Goal: Feedback & Contribution: Contribute content

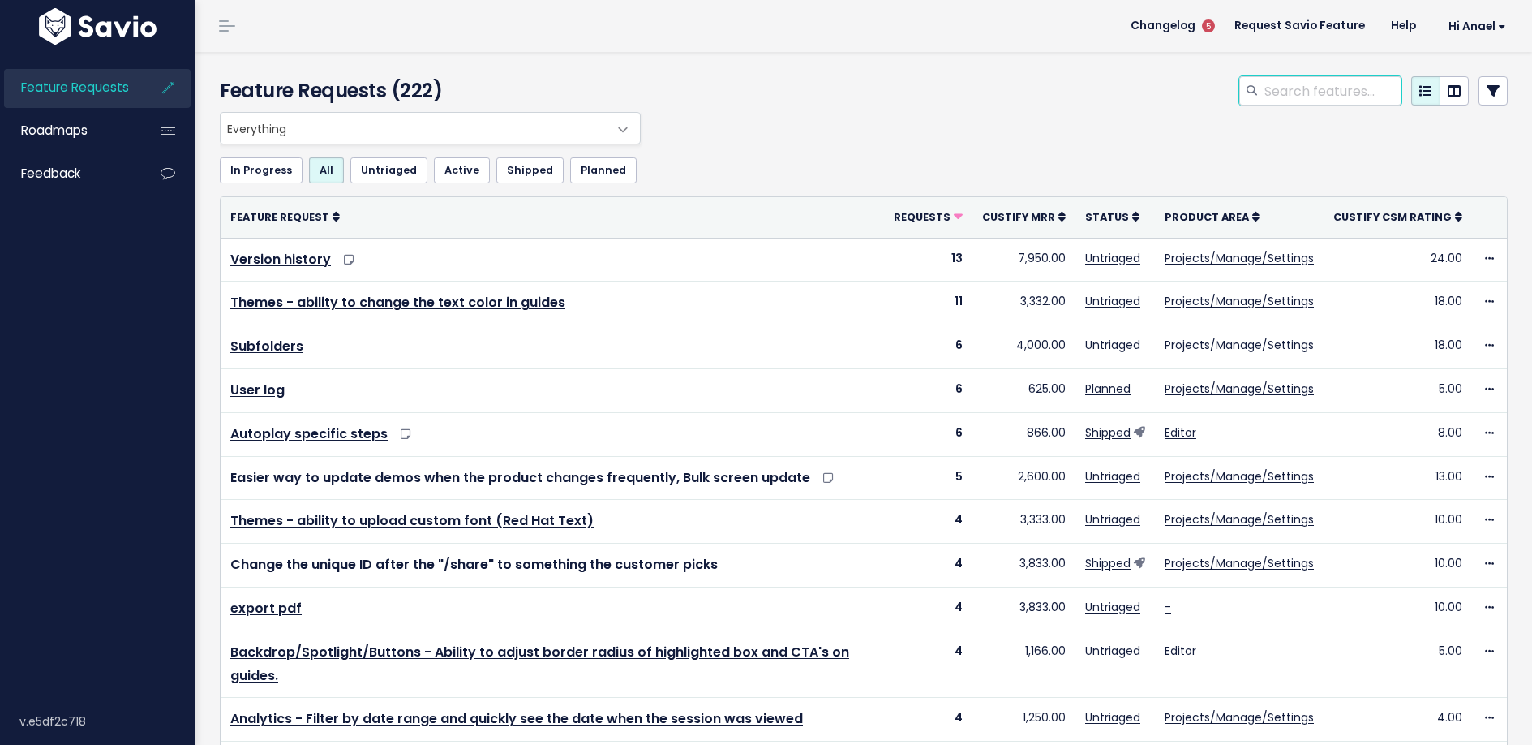
click at [1275, 92] on input "search" at bounding box center [1332, 90] width 139 height 29
type input "embed url"
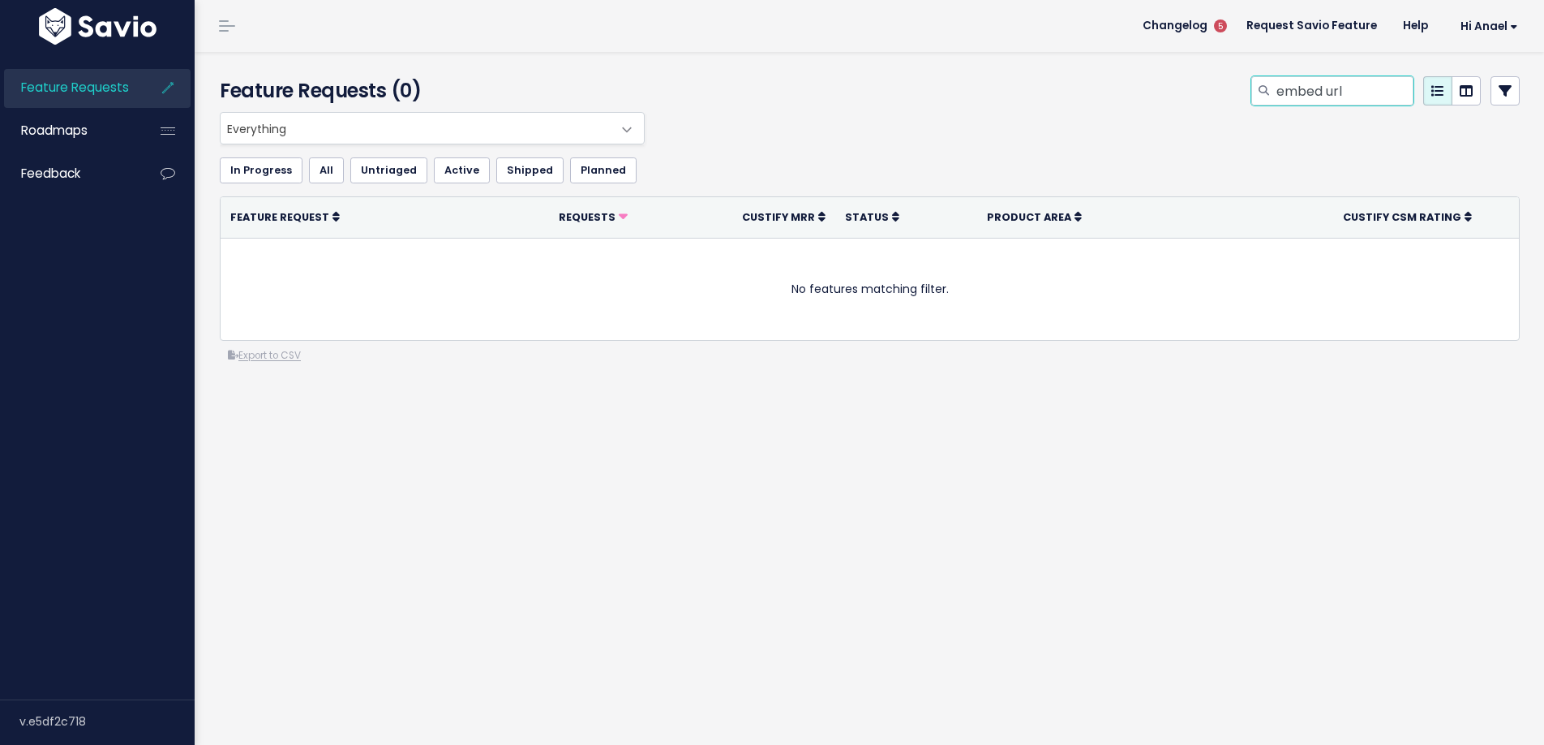
click at [1342, 95] on input "embed url" at bounding box center [1344, 90] width 139 height 29
drag, startPoint x: 1338, startPoint y: 93, endPoint x: 1240, endPoint y: 96, distance: 98.2
click at [1252, 96] on div "embed url" at bounding box center [1333, 90] width 162 height 29
type input "url hub"
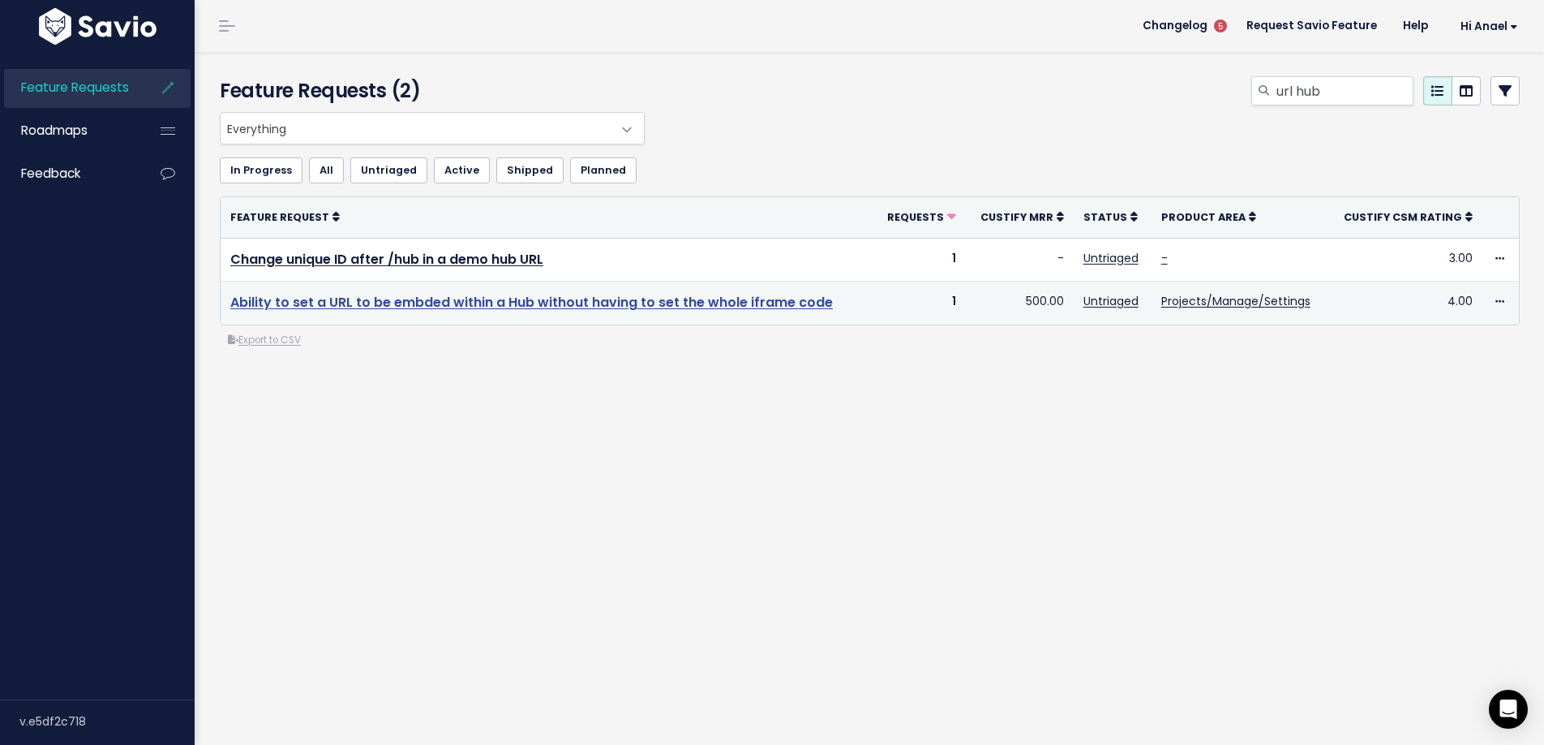
click at [741, 298] on link "Ability to set a URL to be embded within a Hub without having to set the whole …" at bounding box center [531, 302] width 603 height 19
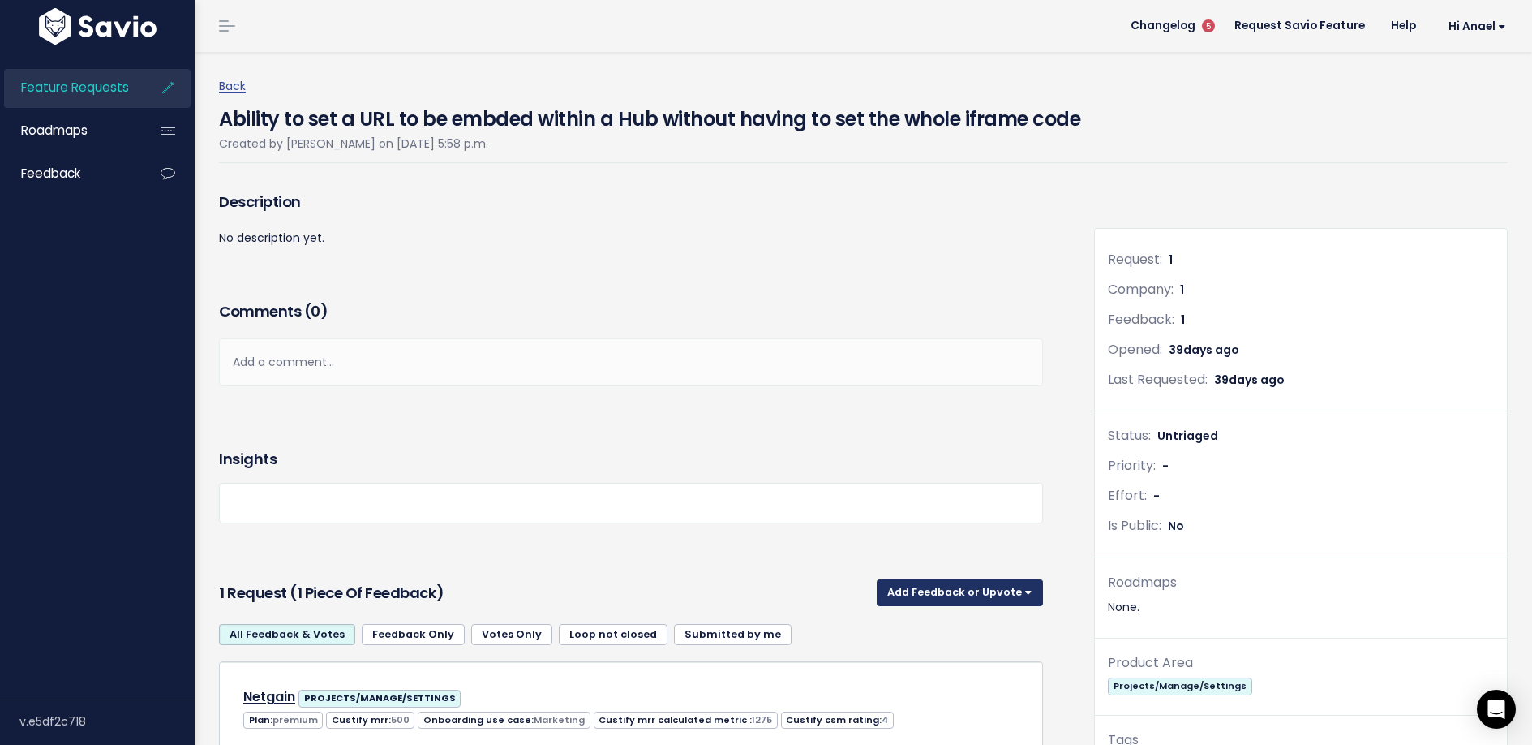
click at [934, 581] on button "Add Feedback or Upvote" at bounding box center [960, 592] width 166 height 26
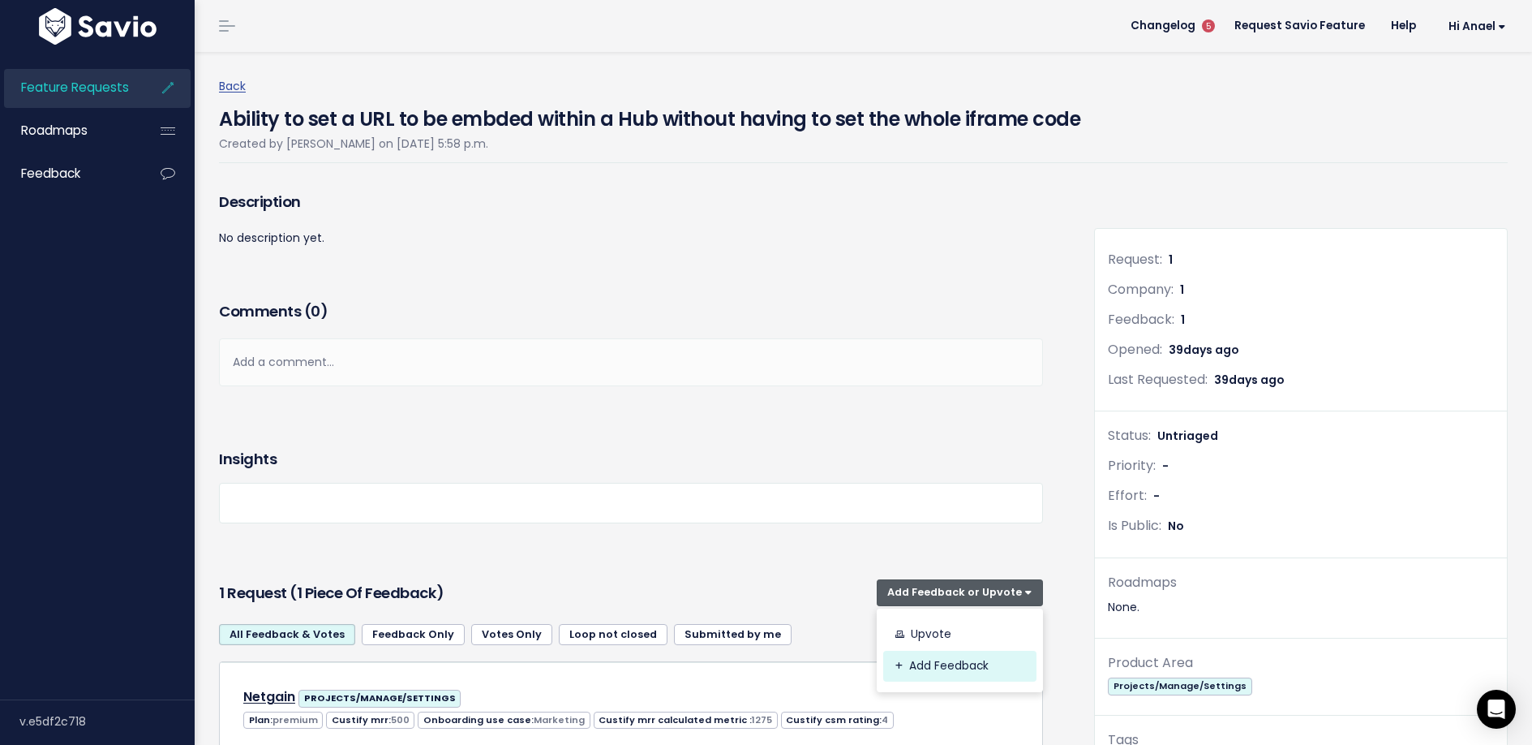
click at [941, 658] on link "Add Feedback" at bounding box center [959, 667] width 153 height 32
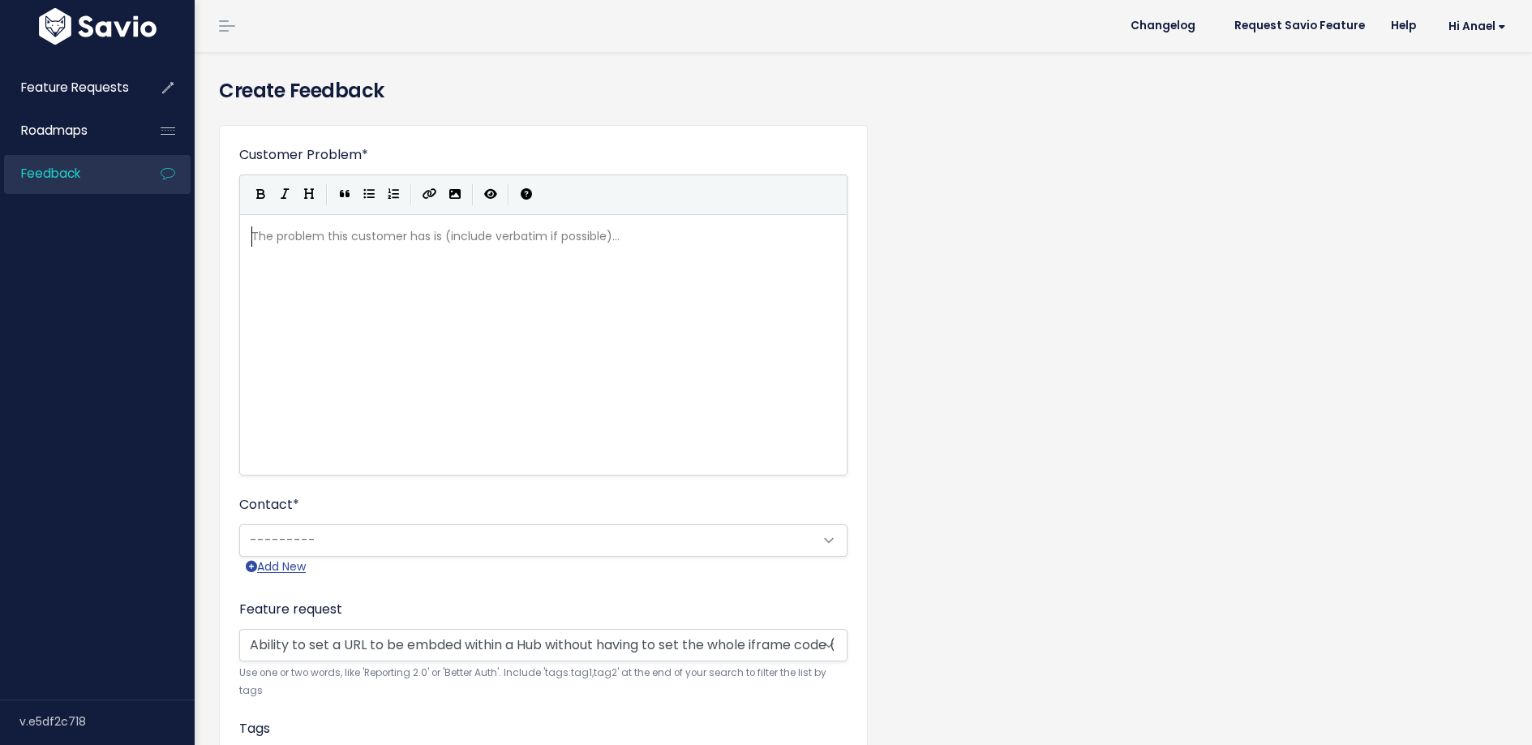
scroll to position [2, 0]
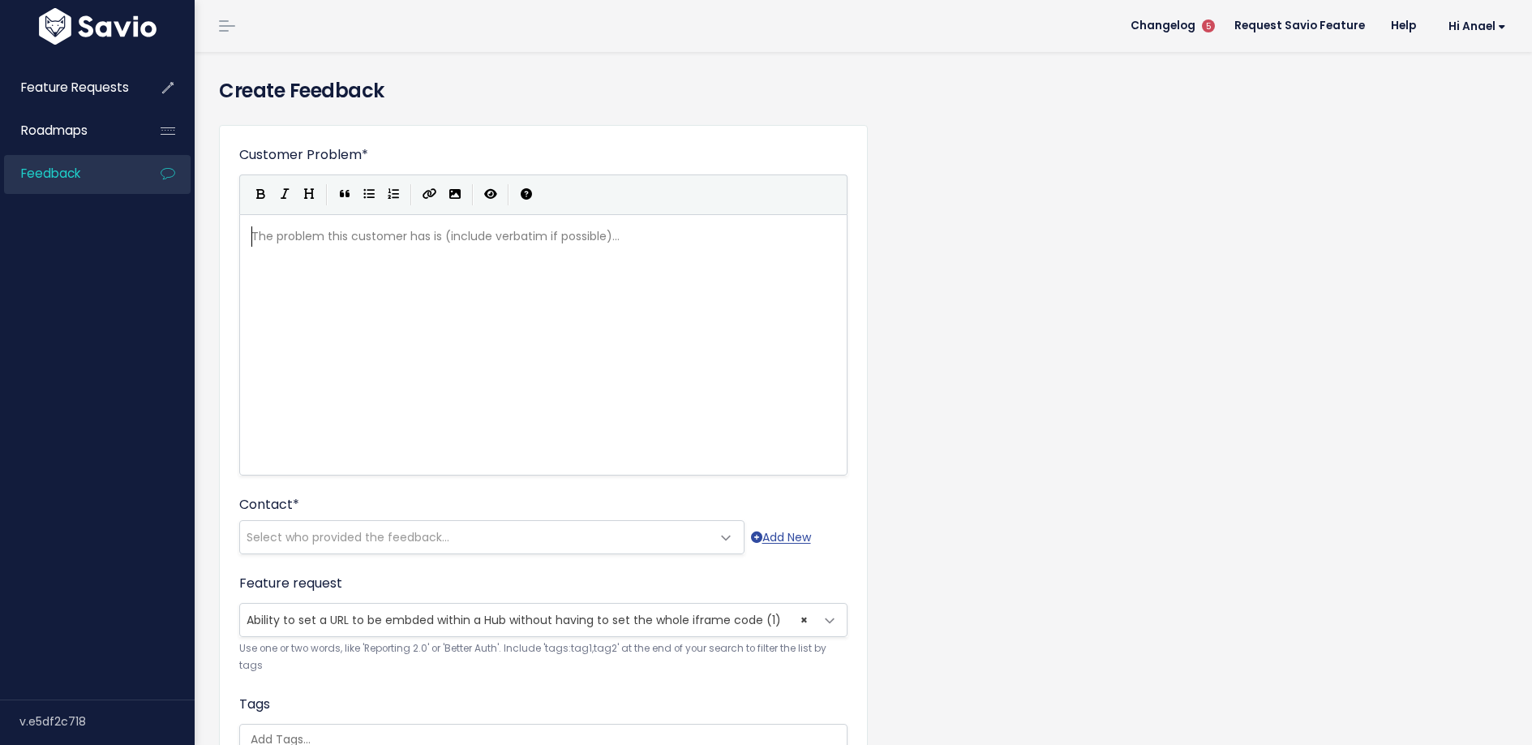
click at [404, 277] on div "The problem this customer has is (include verbatim if possible)... xxxxxxxxxx ​" at bounding box center [563, 365] width 631 height 284
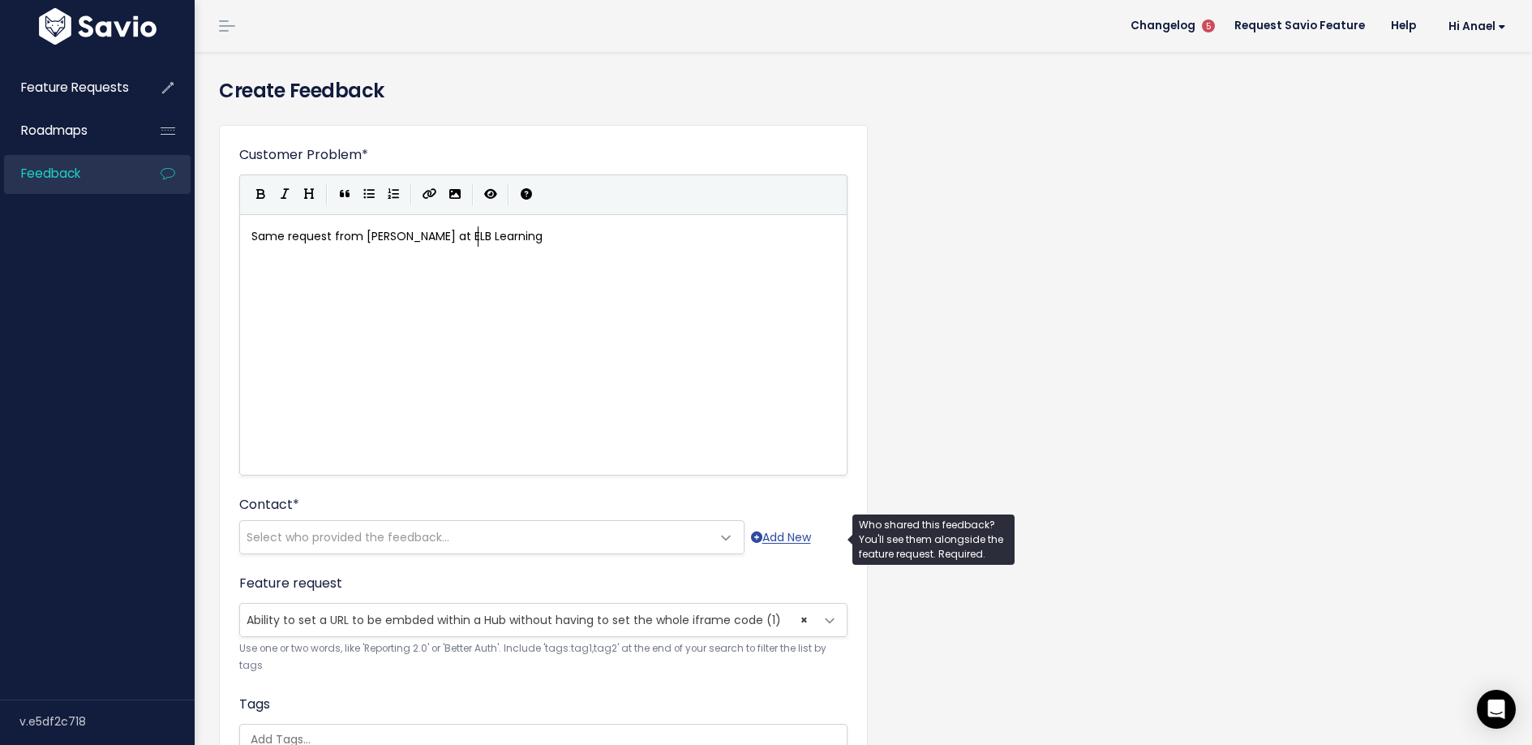
type textarea "Same request from [PERSON_NAME] at ELB Learning"
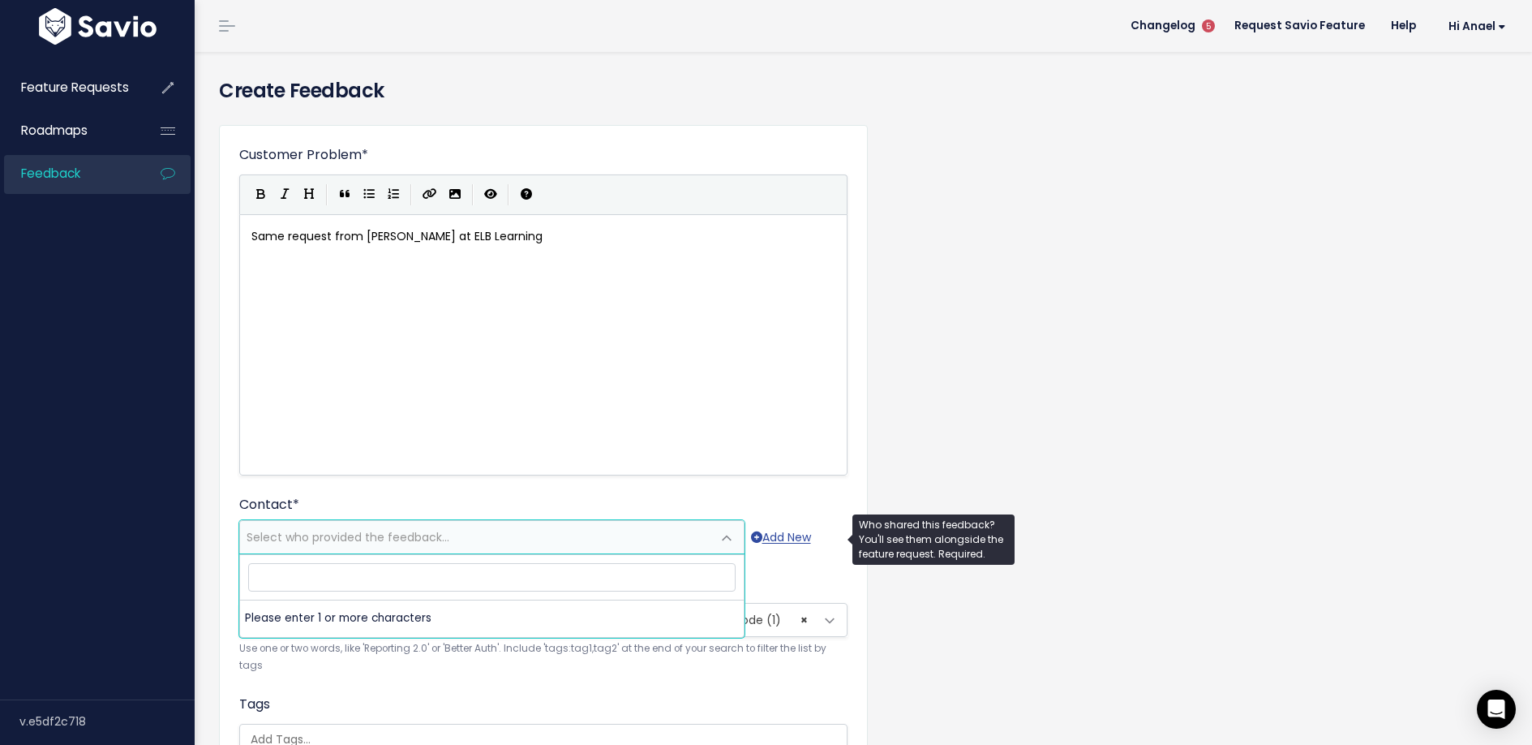
click at [274, 535] on span "Select who provided the feedback..." at bounding box center [348, 537] width 203 height 16
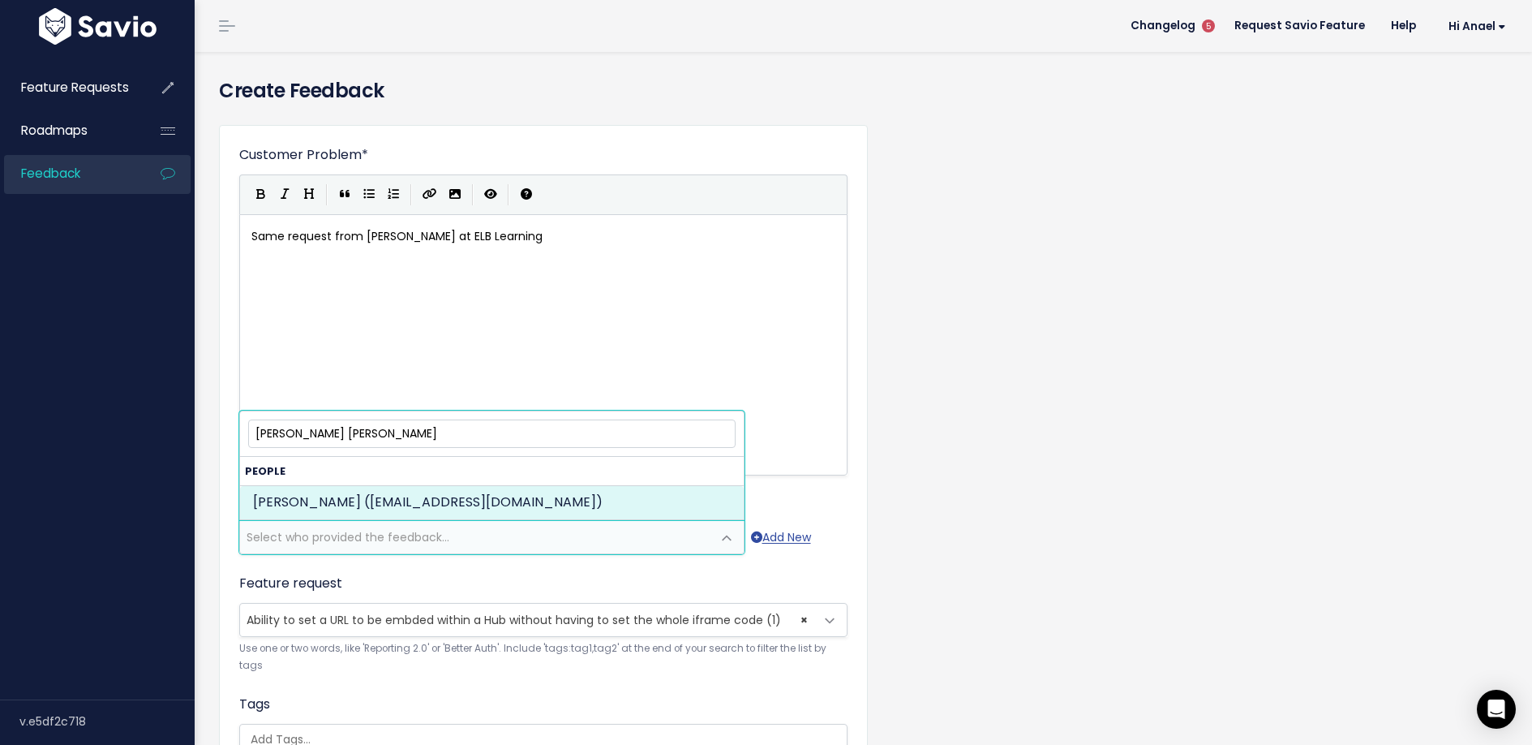
type input "josh bl"
select select "86263541"
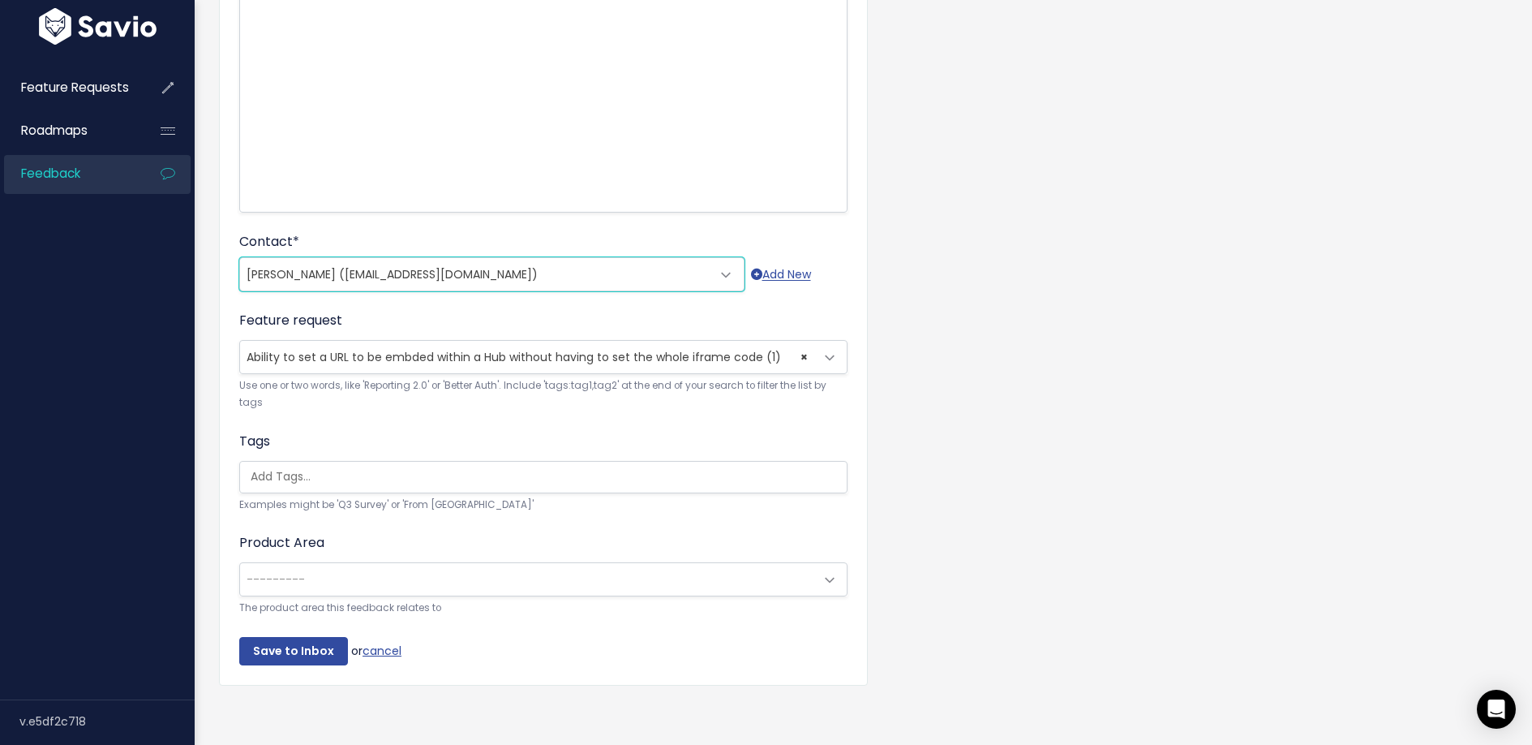
scroll to position [279, 0]
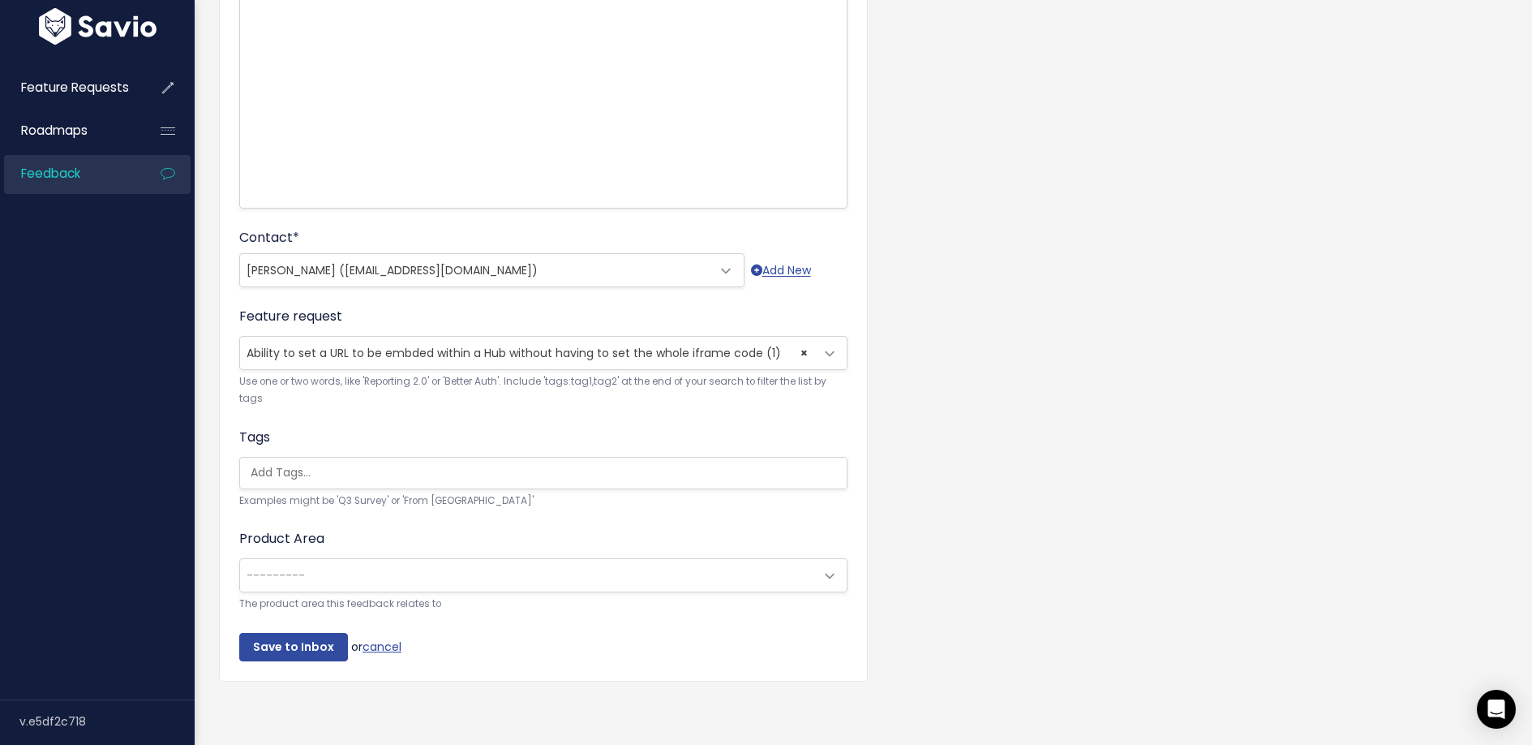
click at [310, 559] on span "---------" at bounding box center [527, 575] width 574 height 32
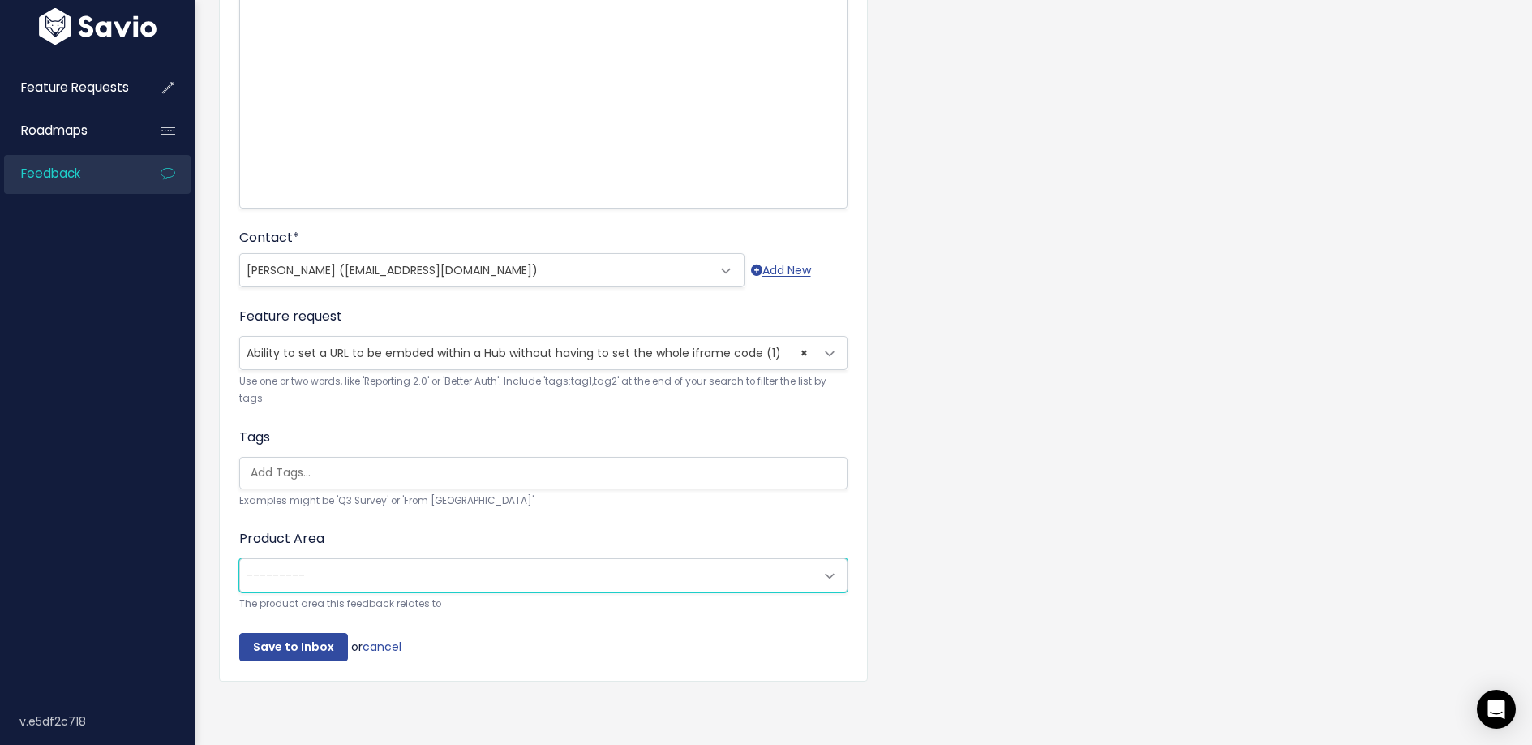
click at [310, 559] on span "---------" at bounding box center [527, 575] width 574 height 32
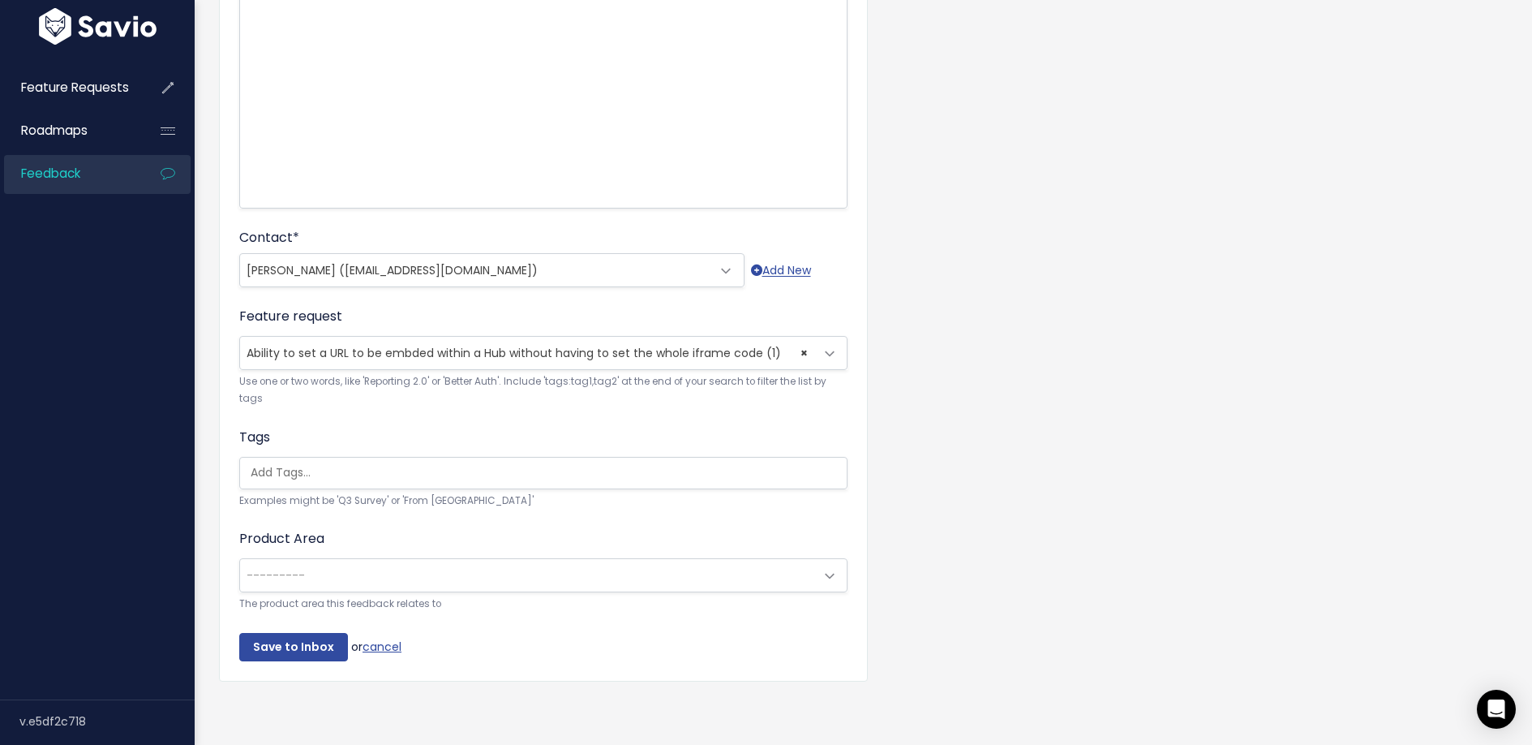
click at [309, 559] on span "---------" at bounding box center [527, 575] width 574 height 32
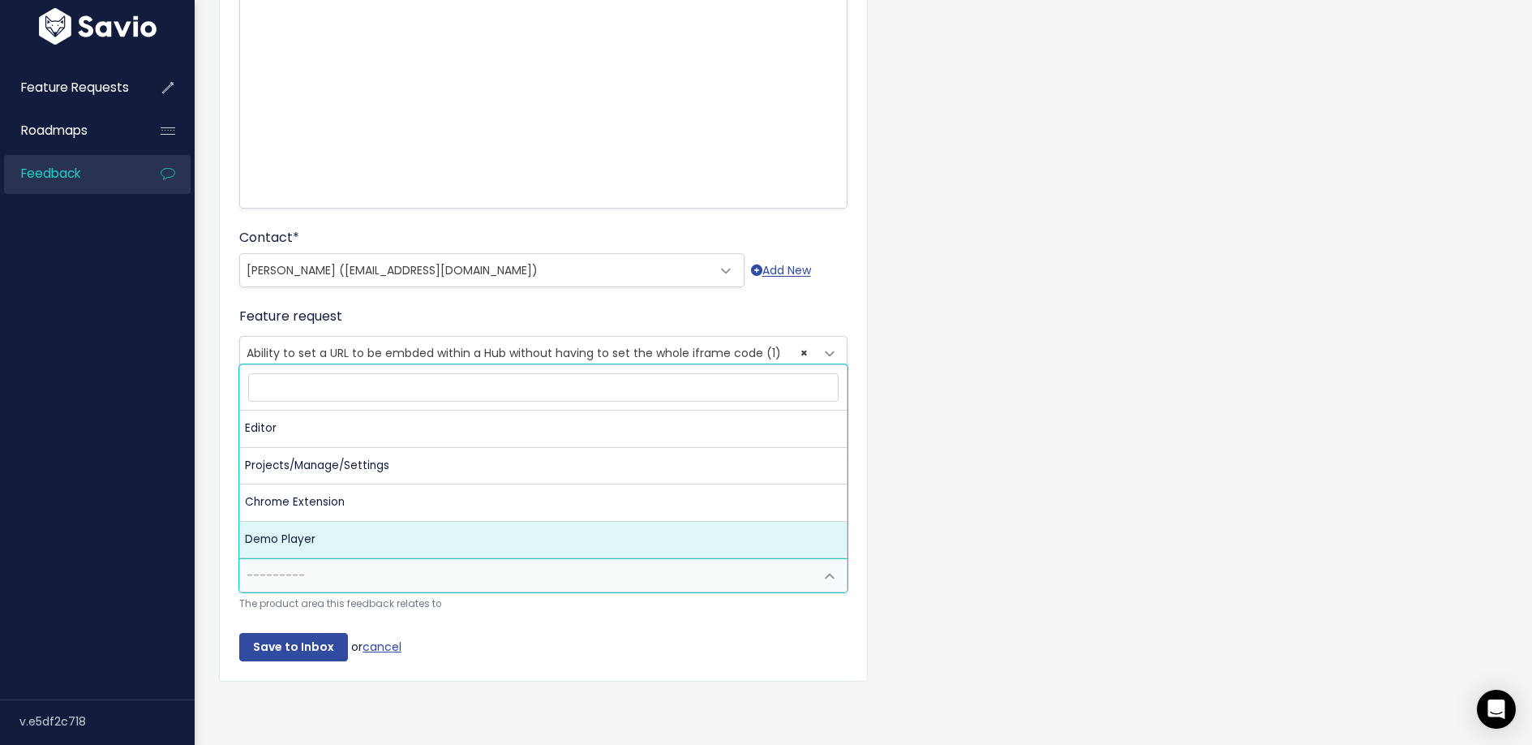
click at [921, 539] on div "Customer Problem * Same request from Josh at ELB Learning | | | | Same request …" at bounding box center [863, 282] width 1313 height 874
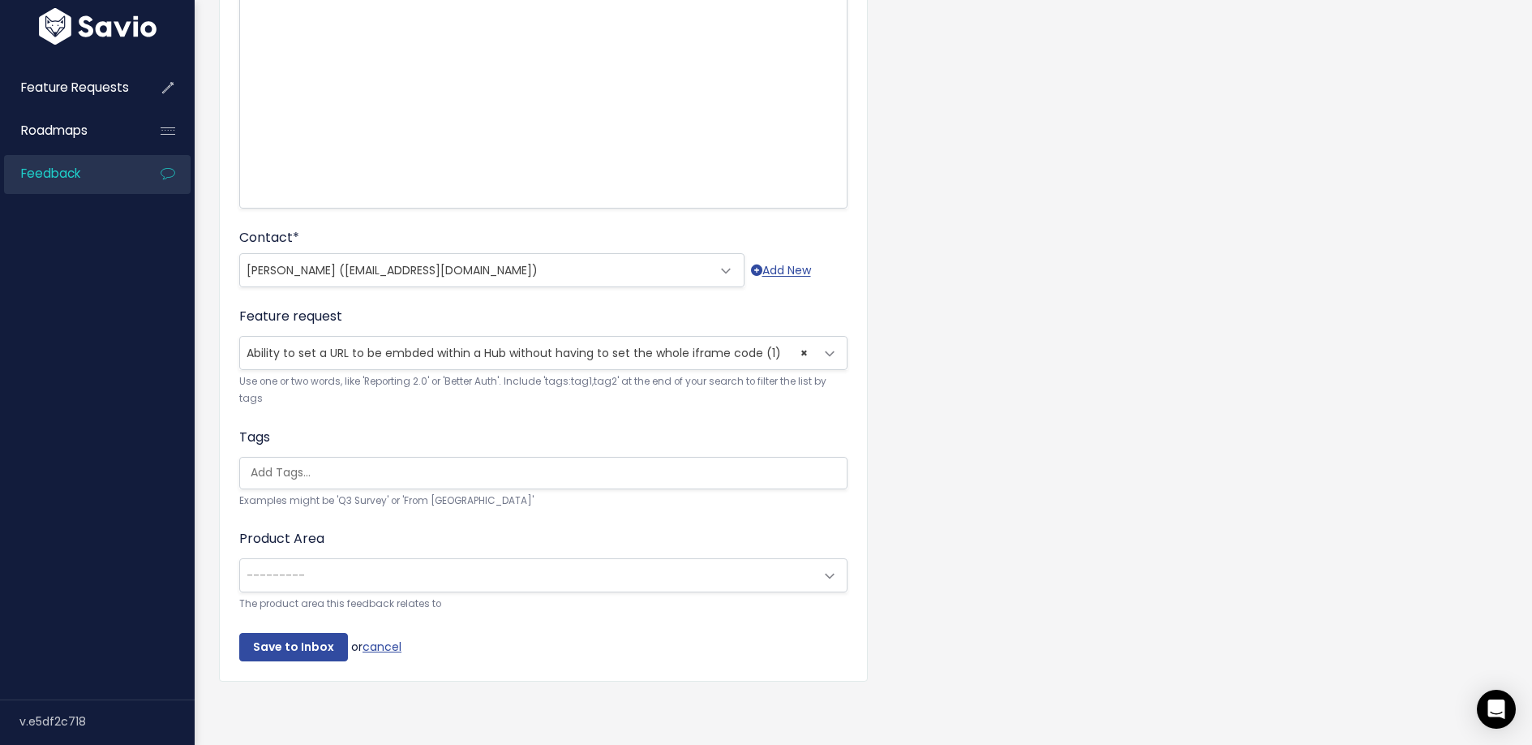
click at [433, 466] on input "search" at bounding box center [547, 472] width 607 height 17
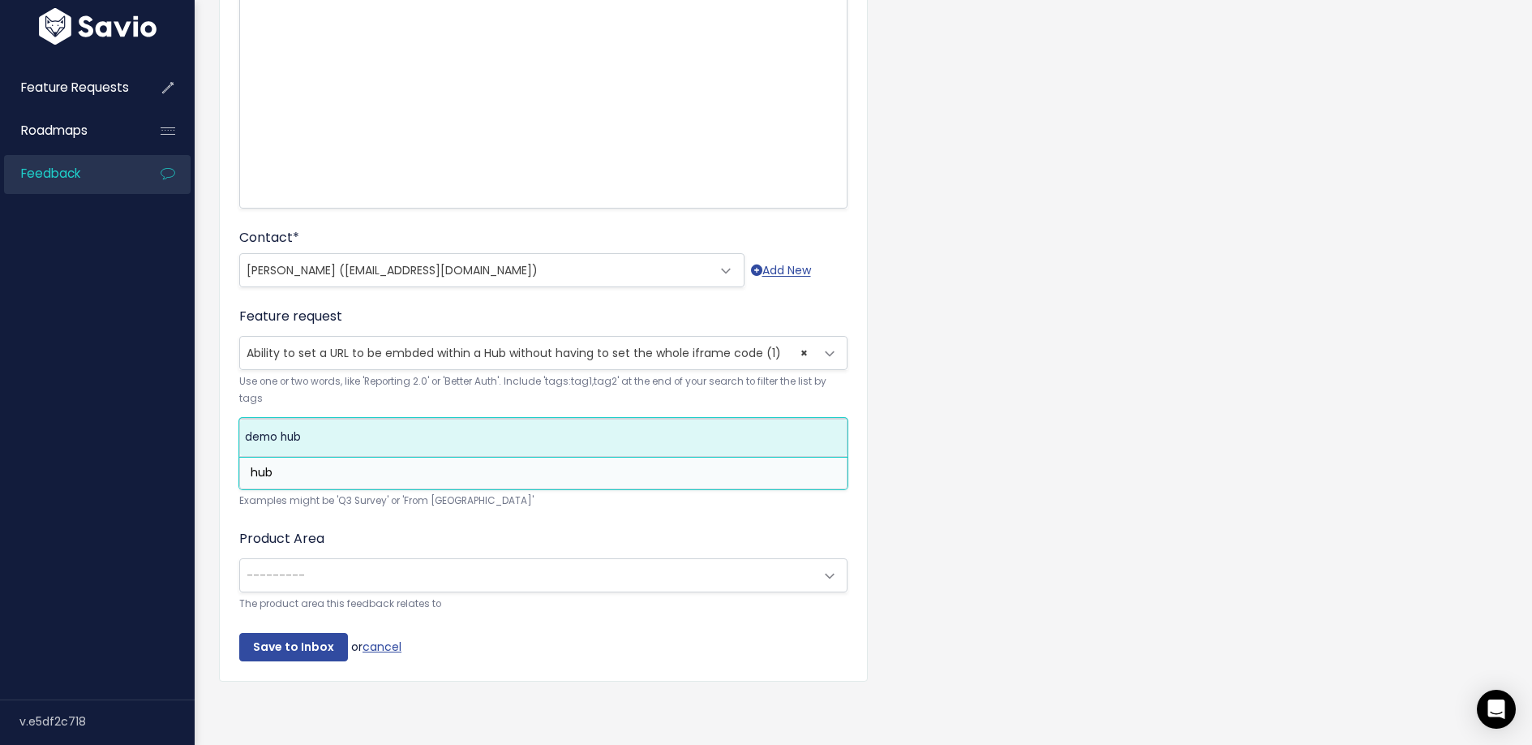
type input "hub"
select select "13566"
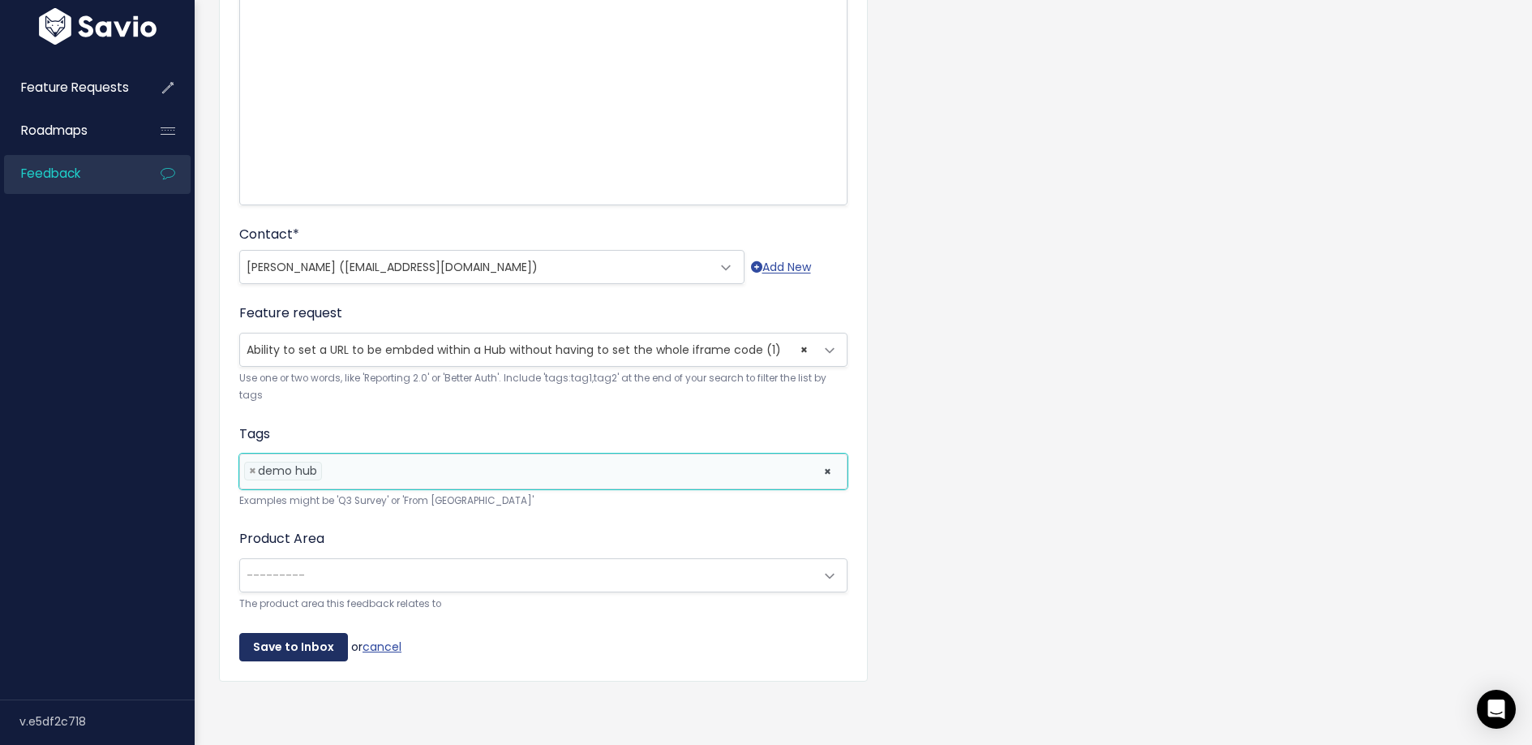
click at [307, 640] on input "Save to Inbox" at bounding box center [293, 647] width 109 height 29
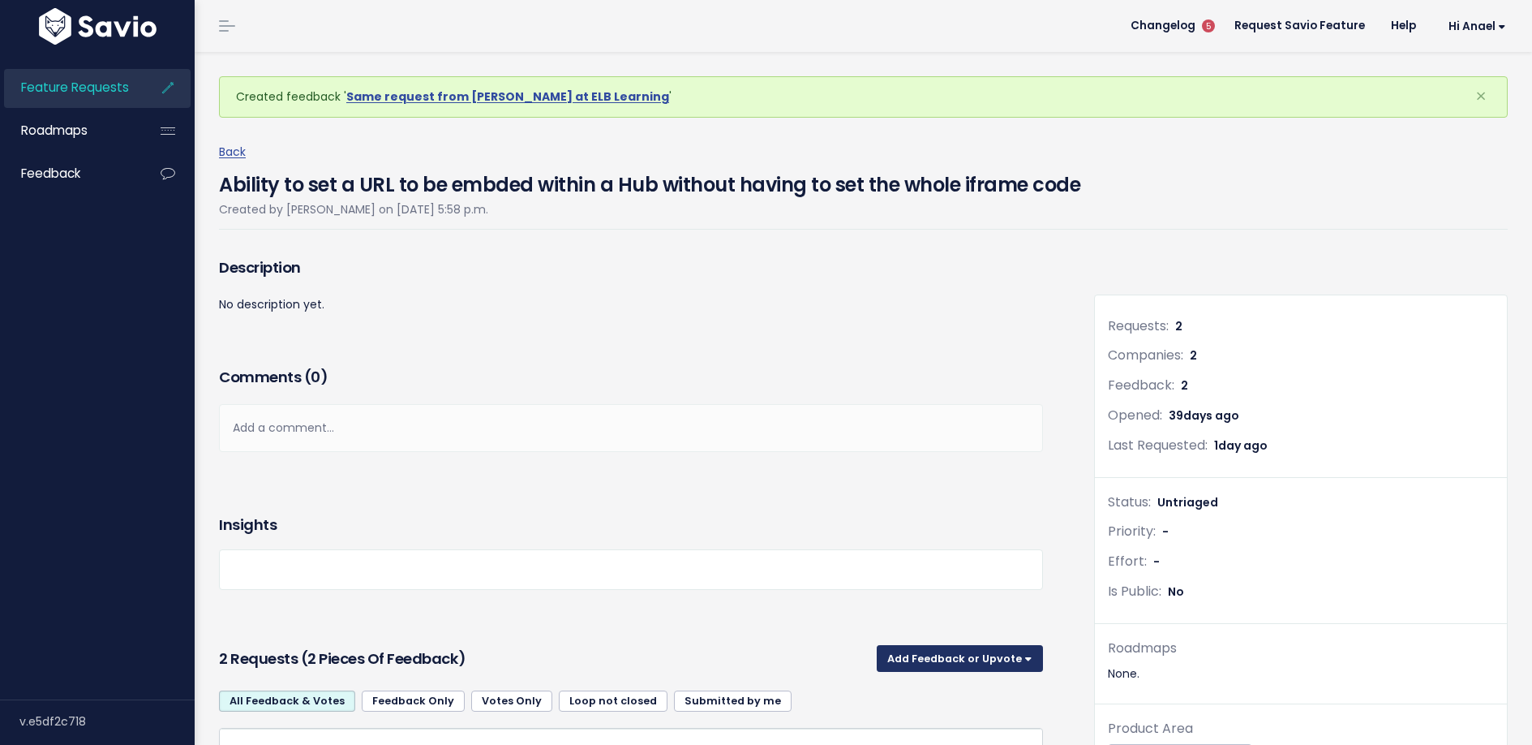
click at [1011, 662] on button "Add Feedback or Upvote" at bounding box center [960, 658] width 166 height 26
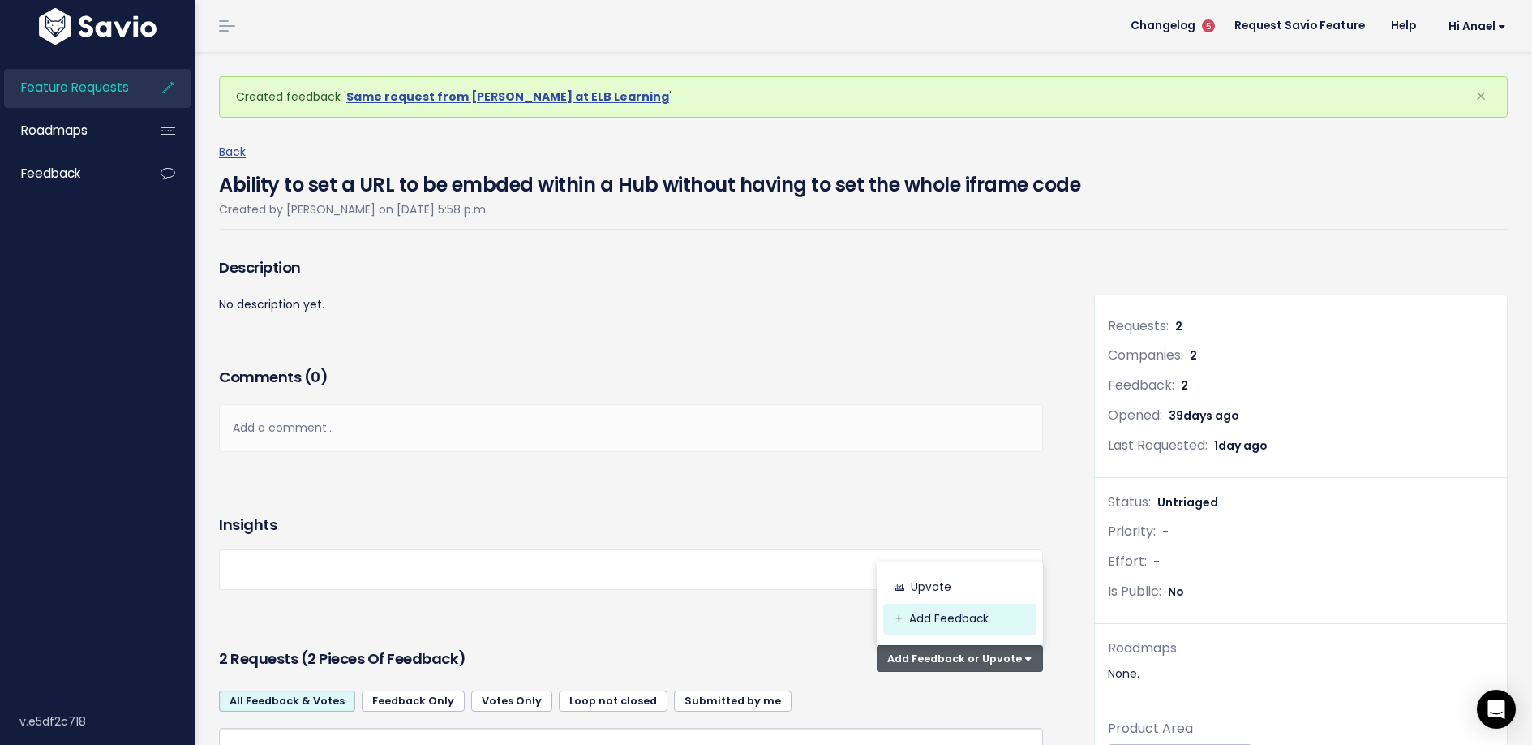
click at [970, 622] on link "Add Feedback" at bounding box center [959, 619] width 153 height 32
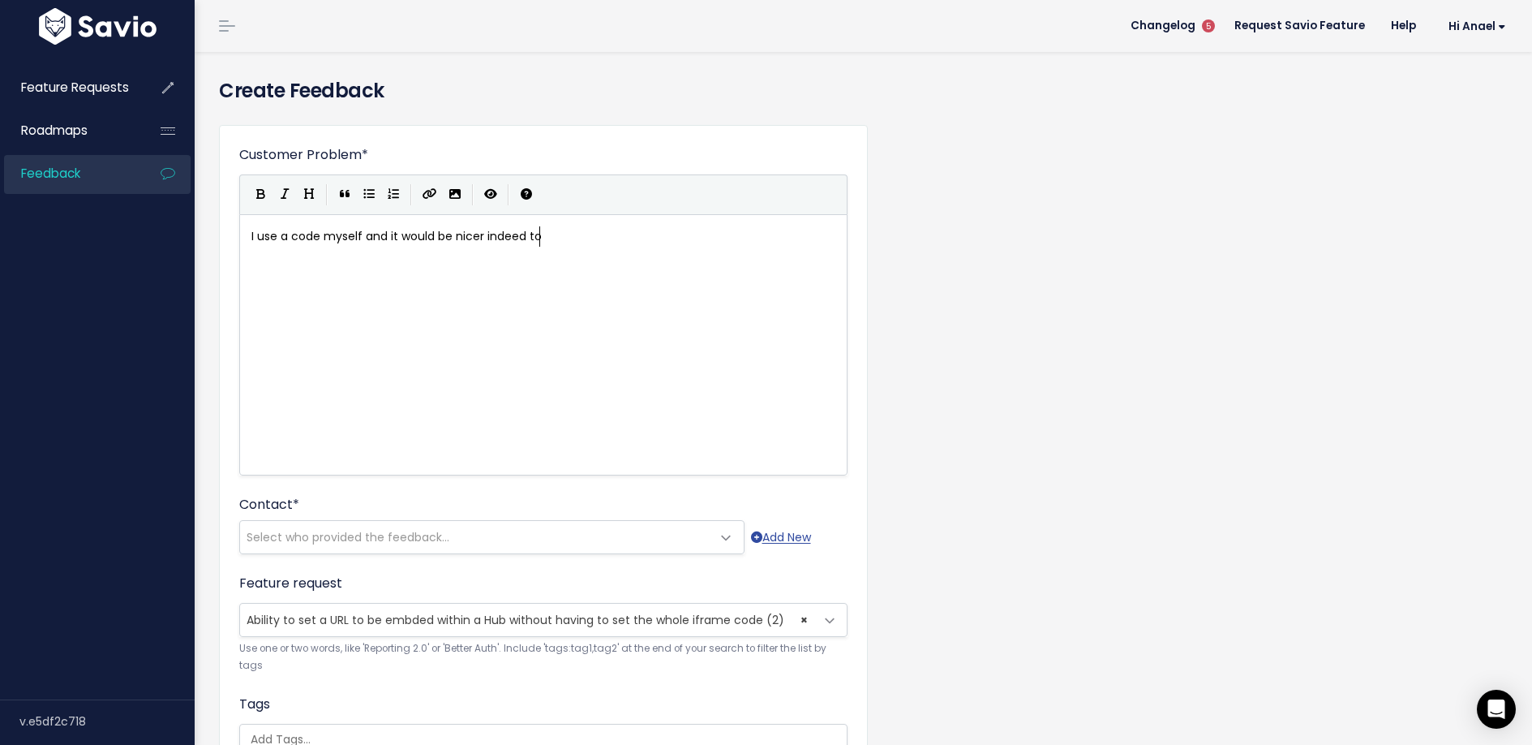
scroll to position [6, 291]
type textarea "I use a code myself and it would be nicer indeed to just add a u"
type textarea "URL and"
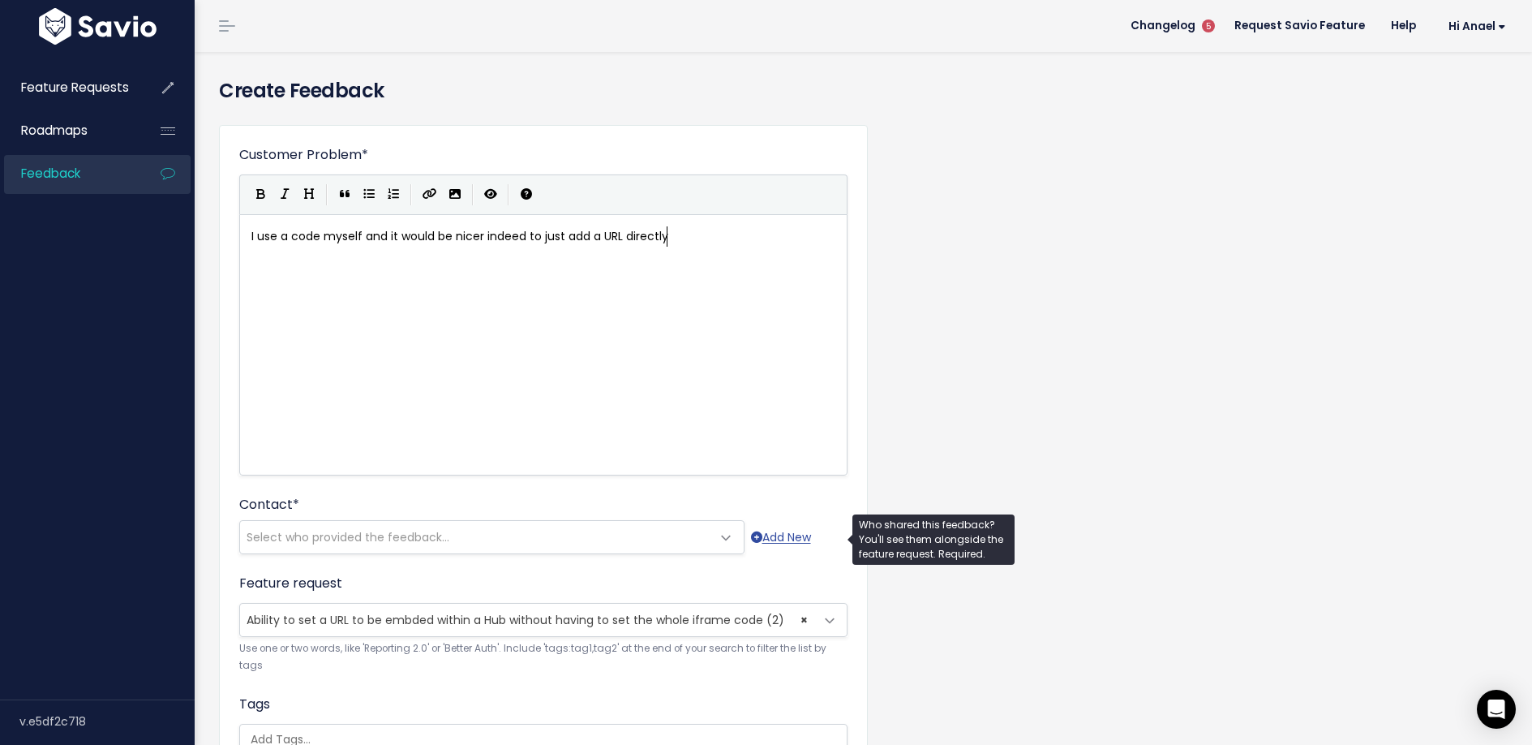
type textarea "directly"
click at [502, 539] on span "Select who provided the feedback..." at bounding box center [475, 537] width 471 height 32
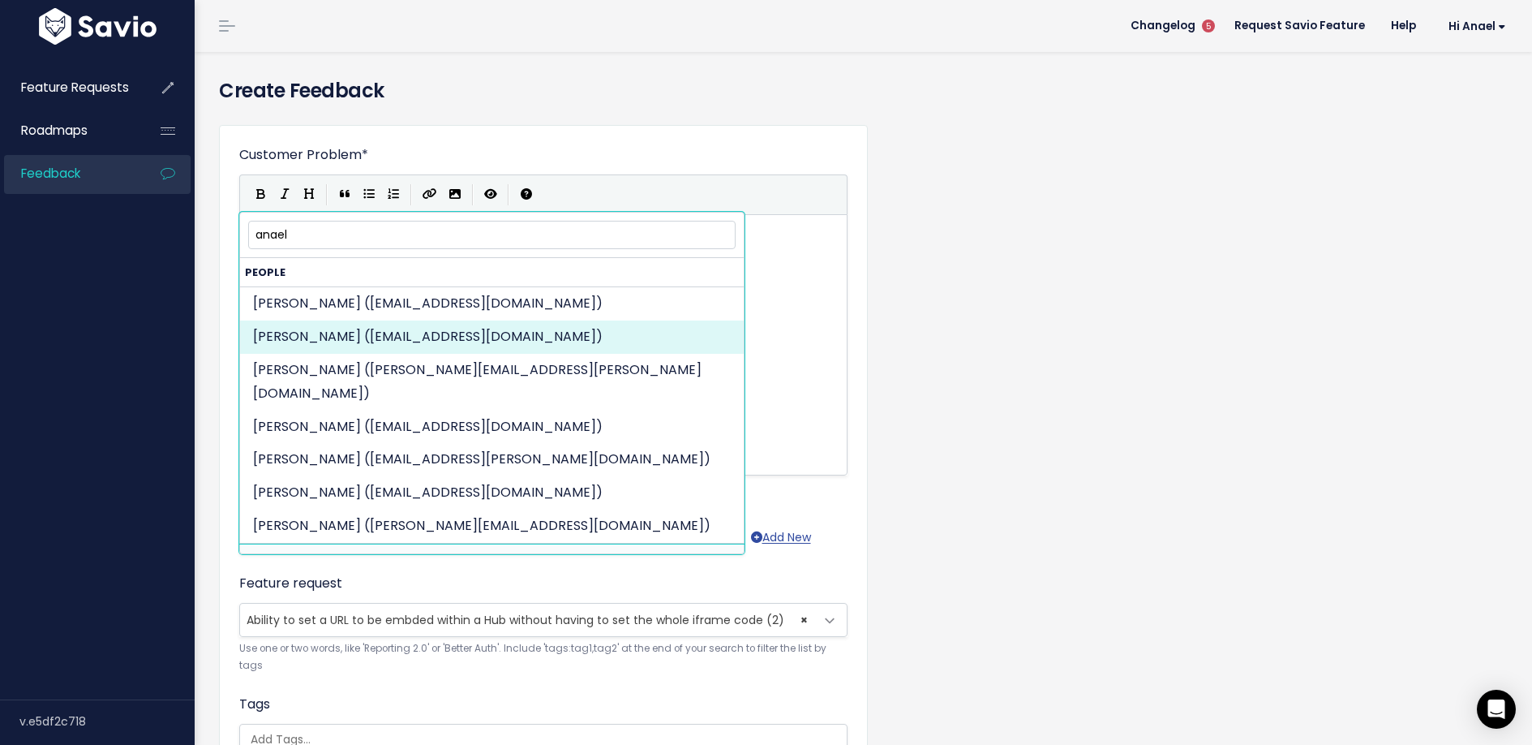
type input "anael"
select select "88195645"
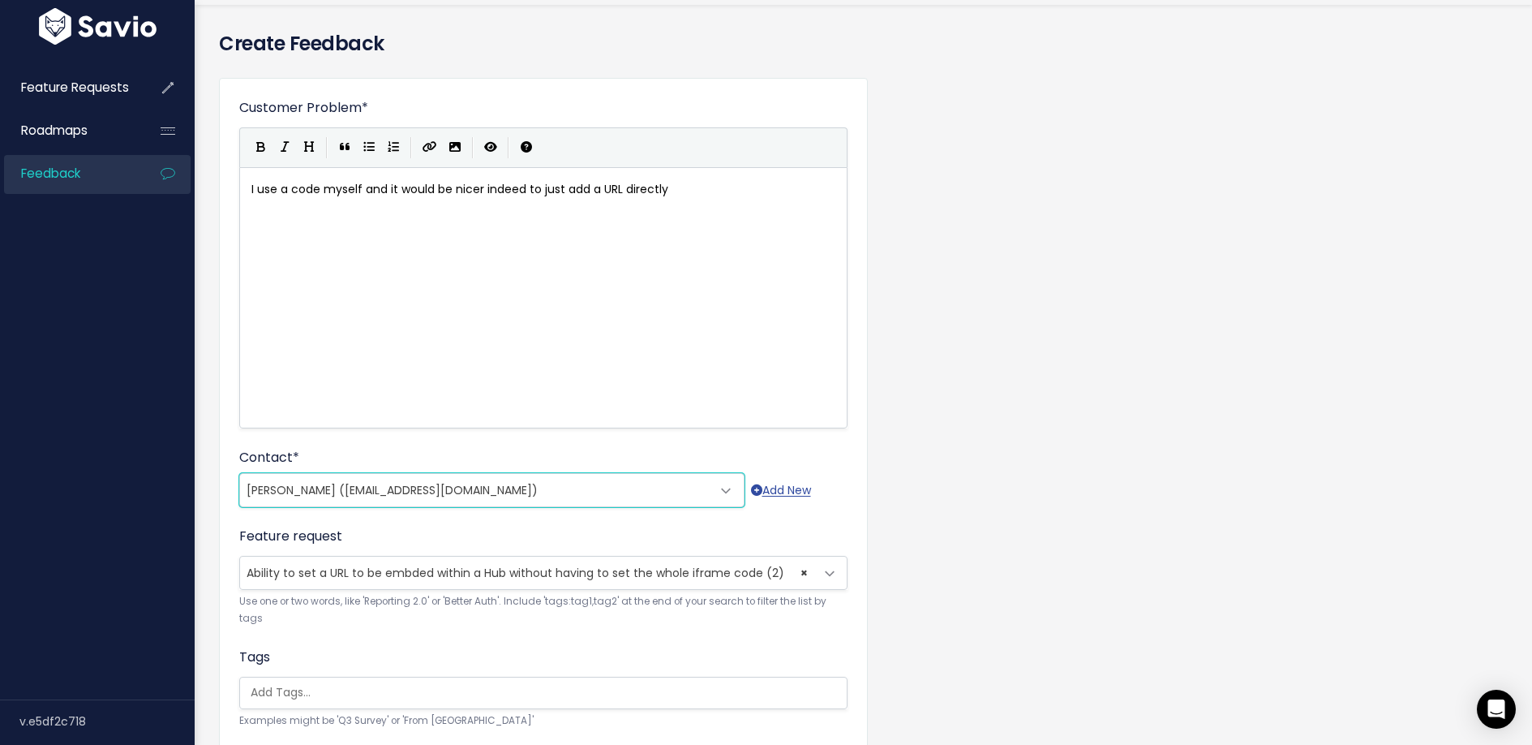
scroll to position [181, 0]
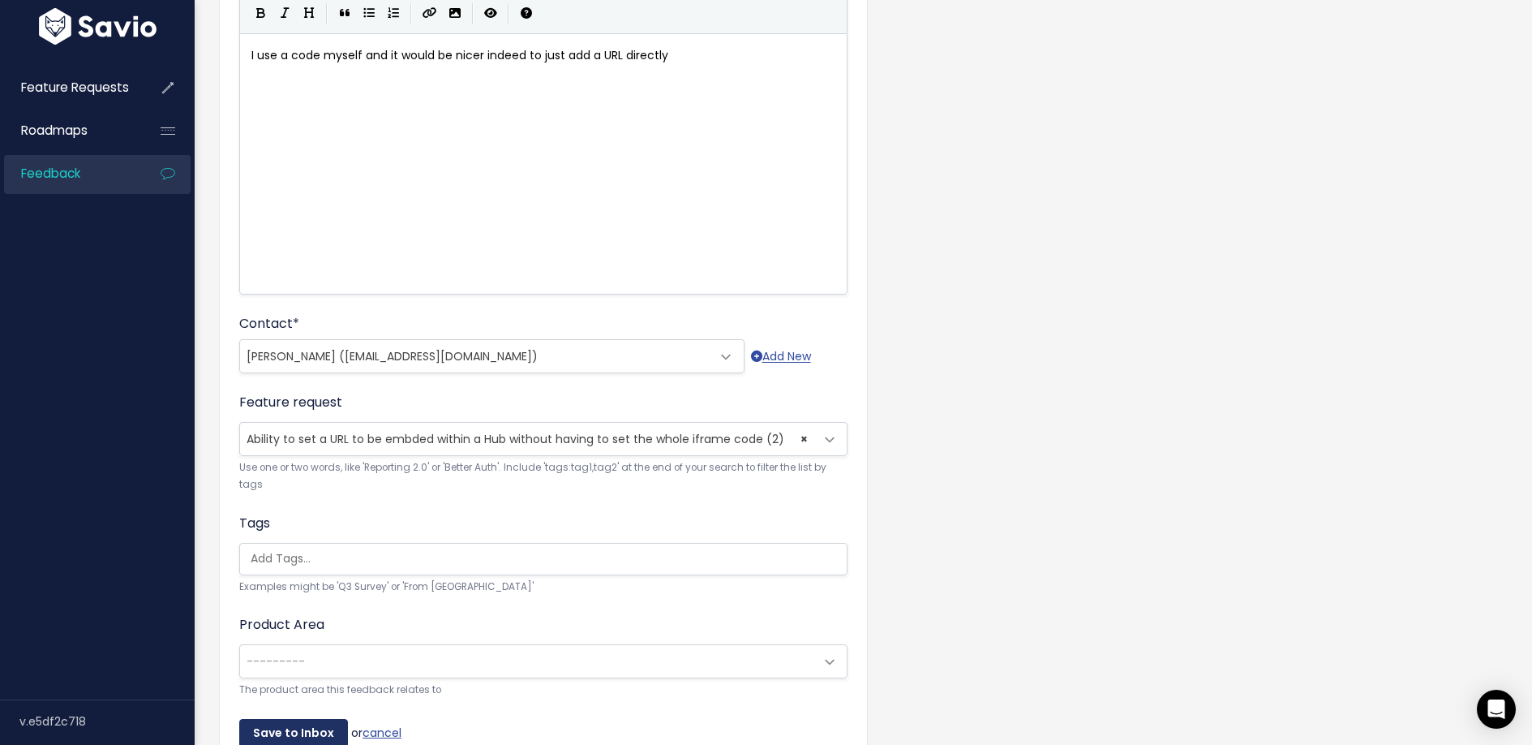
click at [282, 736] on input "Save to Inbox" at bounding box center [293, 733] width 109 height 29
